Goal: Transaction & Acquisition: Purchase product/service

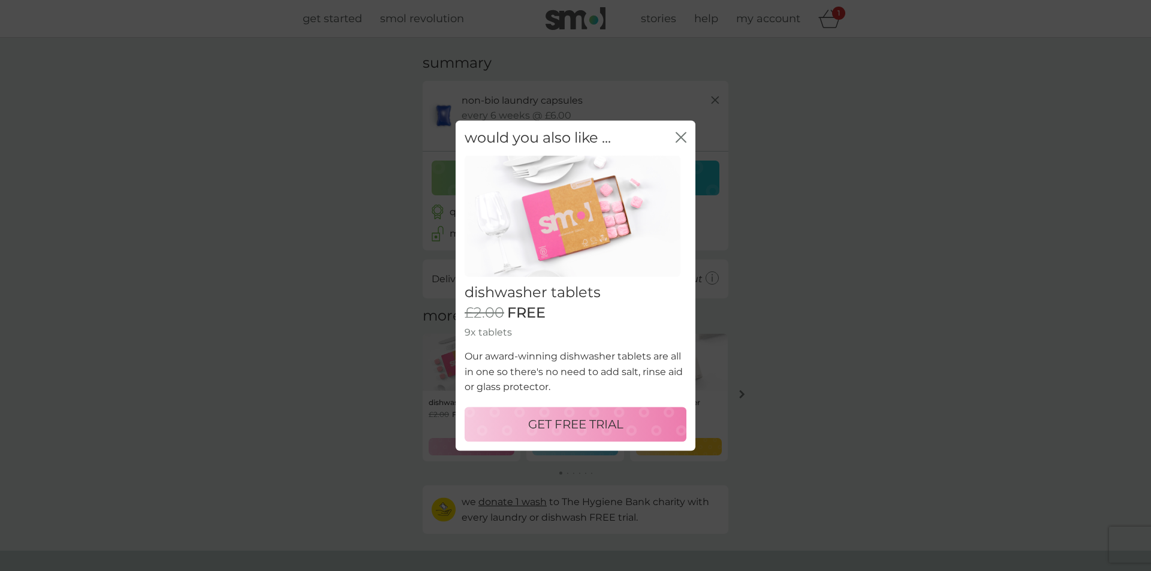
click at [681, 138] on icon "close" at bounding box center [683, 138] width 5 height 10
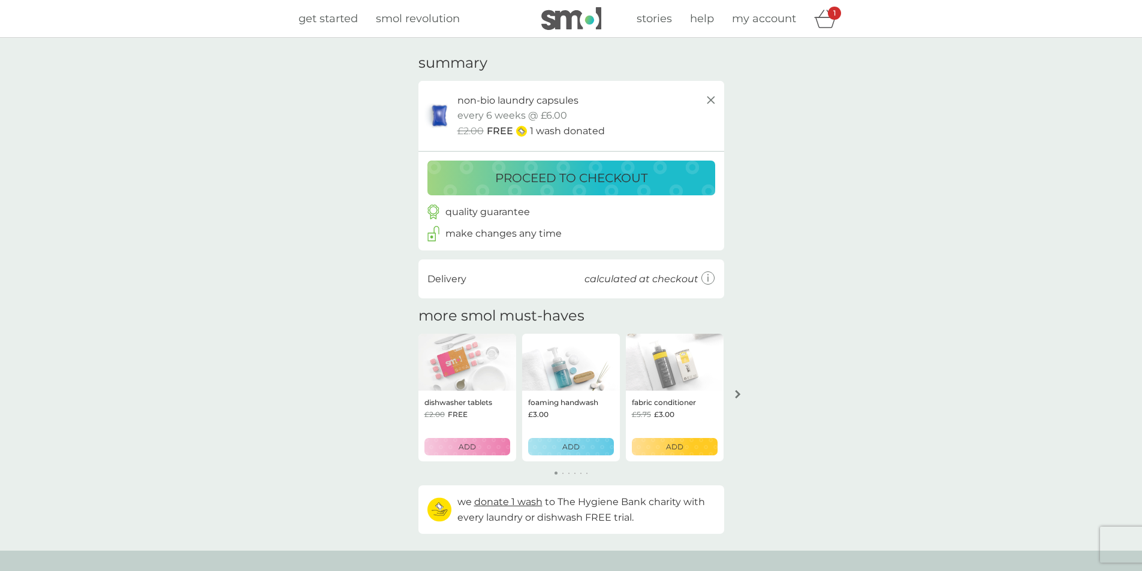
click at [579, 173] on p "proceed to checkout" at bounding box center [571, 178] width 152 height 19
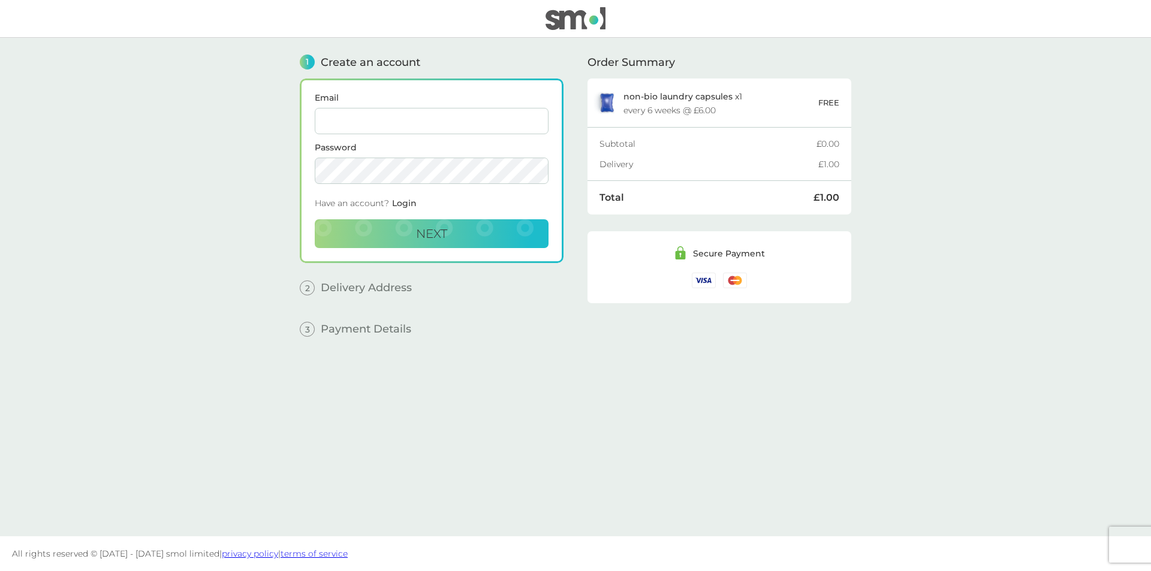
click at [361, 118] on input "Email" at bounding box center [432, 121] width 234 height 26
type input "[PERSON_NAME][EMAIL_ADDRESS][DOMAIN_NAME]"
click at [315, 219] on button "Next" at bounding box center [432, 233] width 234 height 29
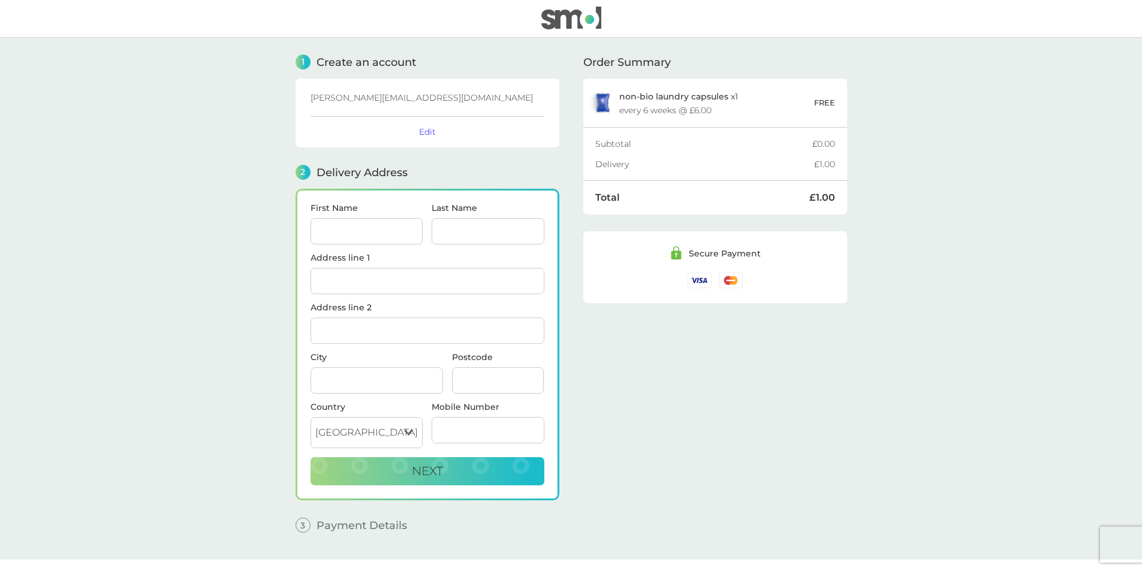
scroll to position [23, 0]
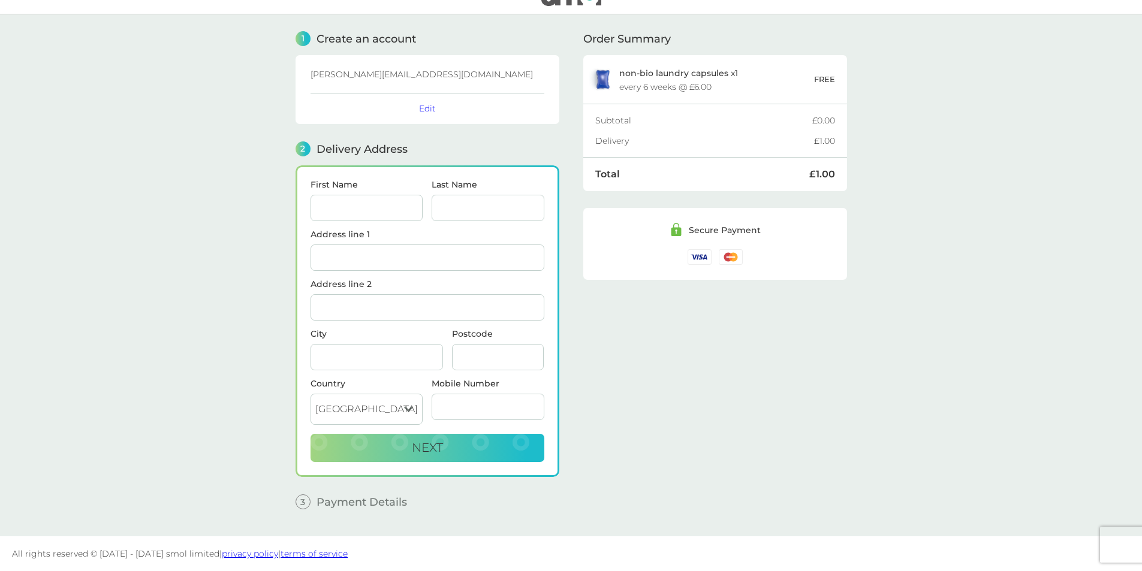
click at [375, 203] on input "First Name" at bounding box center [367, 208] width 113 height 26
type input "Gemma"
type input "[PERSON_NAME]"
type input "102 [PERSON_NAME][GEOGRAPHIC_DATA]"
type input "Clayponds Lane"
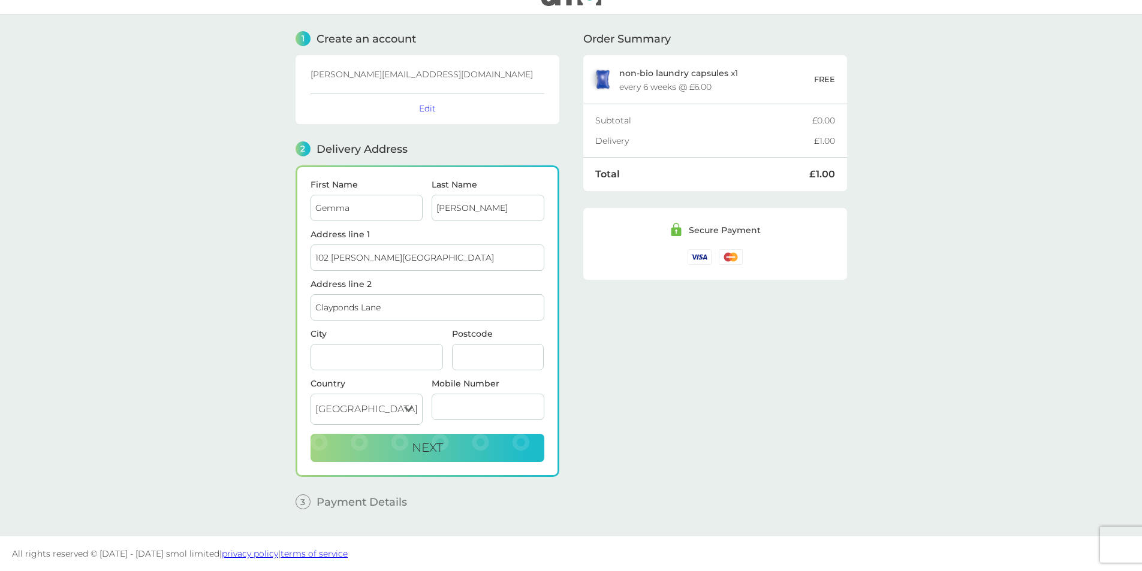
type input "[GEOGRAPHIC_DATA]"
type input "TW8 0GX"
type input "07565547899"
click at [459, 212] on input "[PERSON_NAME]" at bounding box center [488, 208] width 113 height 26
drag, startPoint x: 462, startPoint y: 207, endPoint x: 423, endPoint y: 201, distance: 39.4
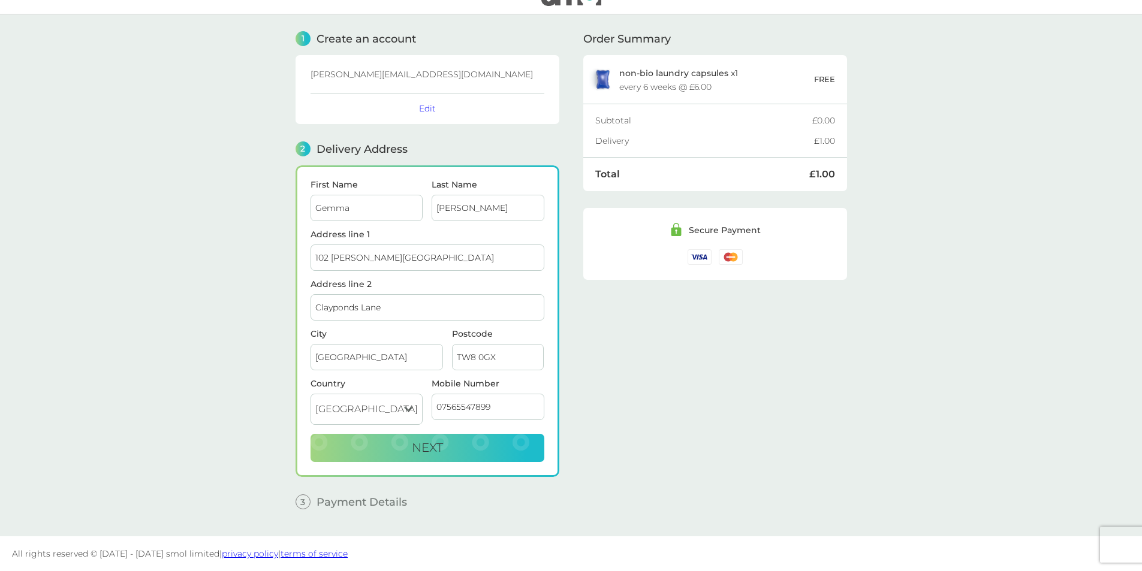
click at [423, 205] on div "First Name [PERSON_NAME] Last Name [PERSON_NAME]" at bounding box center [427, 206] width 243 height 50
type input "White"
click at [401, 260] on input "102 [PERSON_NAME][GEOGRAPHIC_DATA]" at bounding box center [428, 258] width 234 height 26
drag, startPoint x: 410, startPoint y: 258, endPoint x: 215, endPoint y: 243, distance: 194.8
click at [215, 243] on main "1 Create an account [PERSON_NAME][EMAIL_ADDRESS][DOMAIN_NAME] Edit 2 Delivery A…" at bounding box center [571, 275] width 1142 height 522
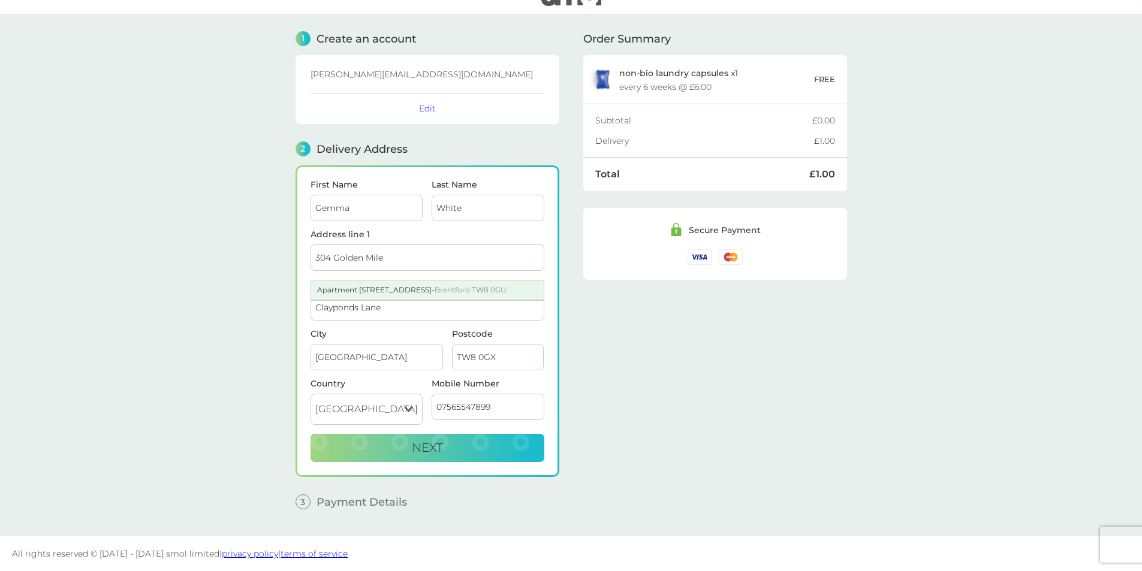
click at [344, 288] on div "Apartment [STREET_ADDRESS]" at bounding box center [427, 290] width 233 height 19
type input "Apartment 304, [GEOGRAPHIC_DATA]"
type input "Brentford"
type input "TW8 0GU"
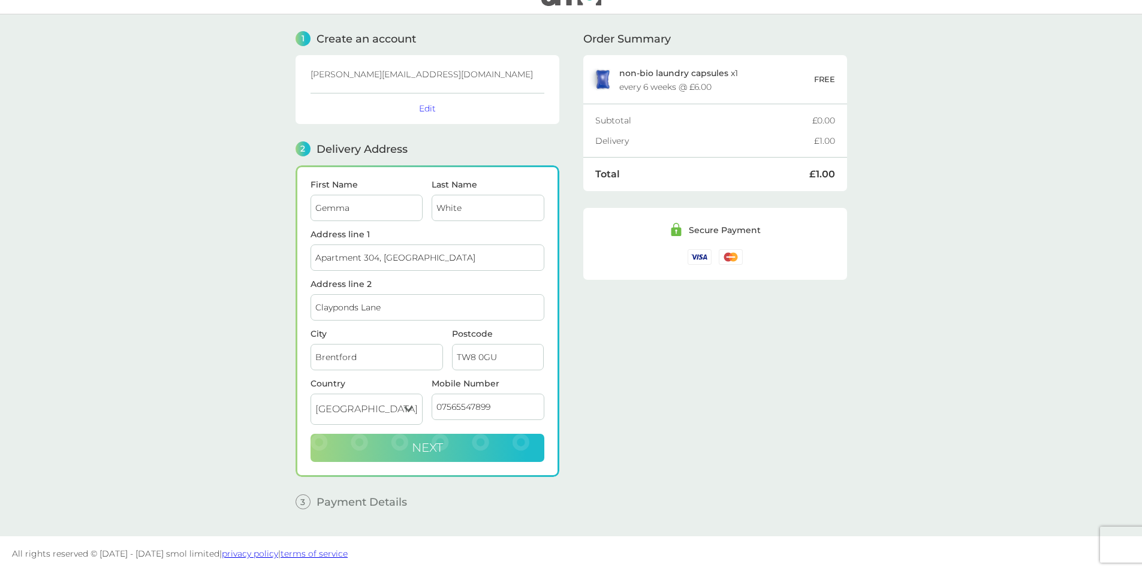
click at [454, 446] on button "Next" at bounding box center [428, 448] width 234 height 29
checkbox input "true"
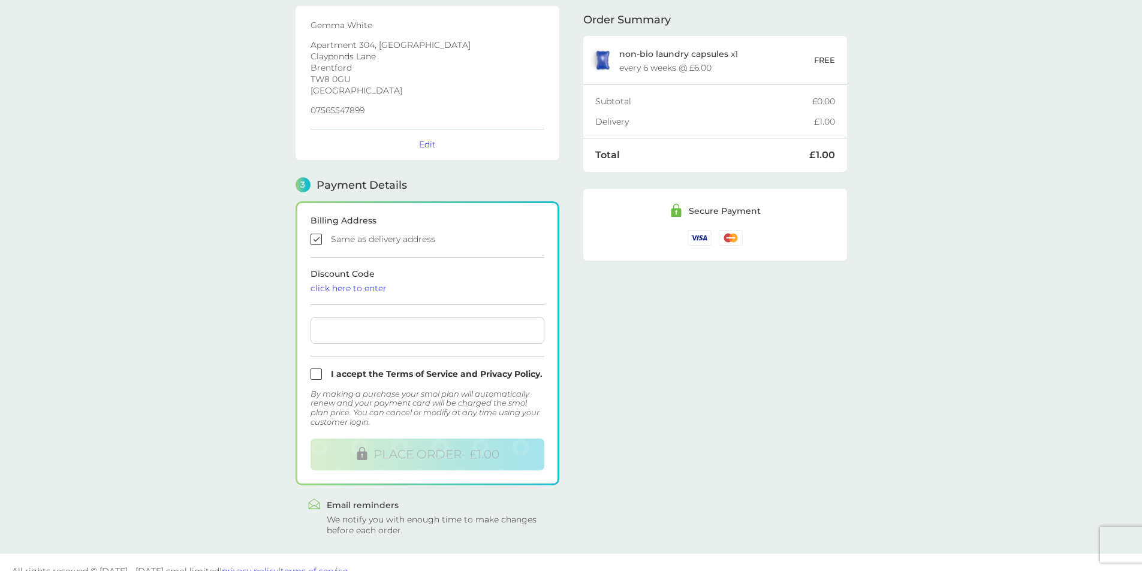
scroll to position [200, 0]
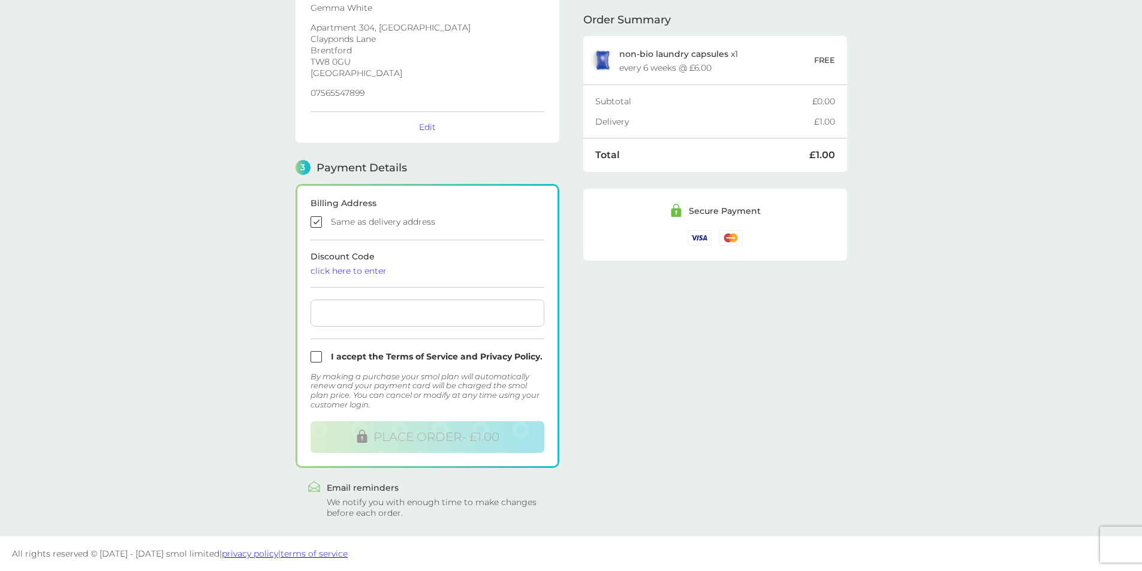
click at [315, 358] on input "checkbox" at bounding box center [428, 356] width 234 height 11
checkbox input "true"
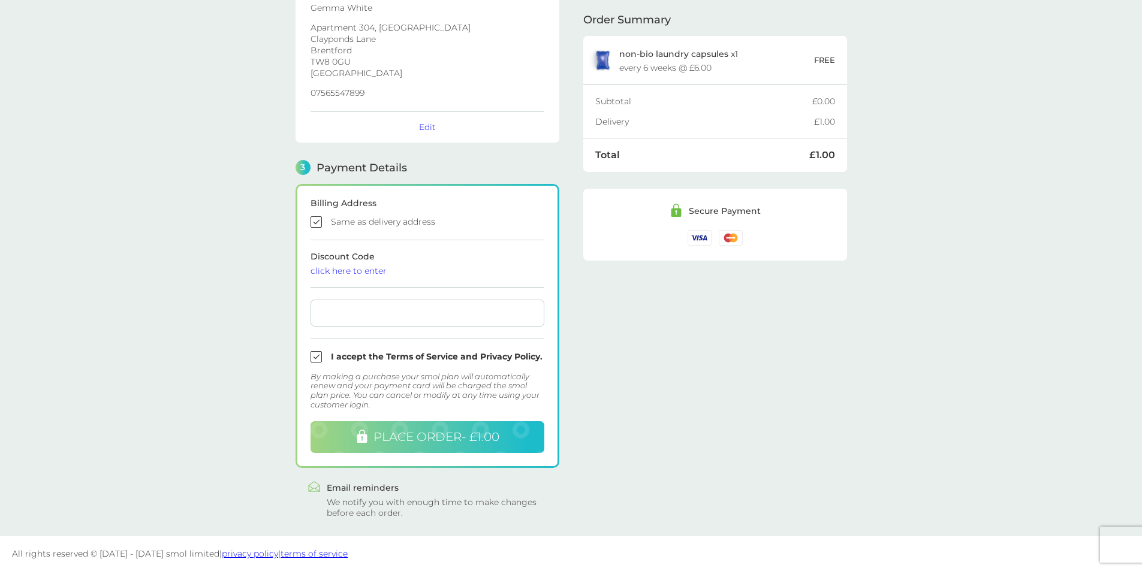
click at [437, 439] on span "PLACE ORDER - £1.00" at bounding box center [437, 437] width 126 height 14
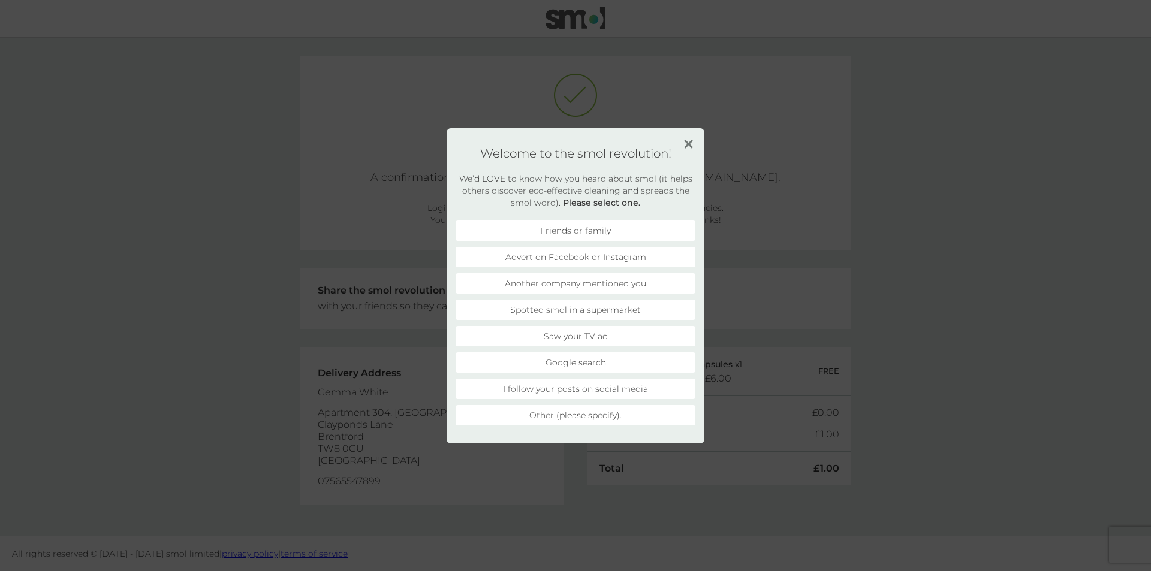
click at [687, 143] on img at bounding box center [688, 144] width 9 height 9
